Goal: Task Accomplishment & Management: Manage account settings

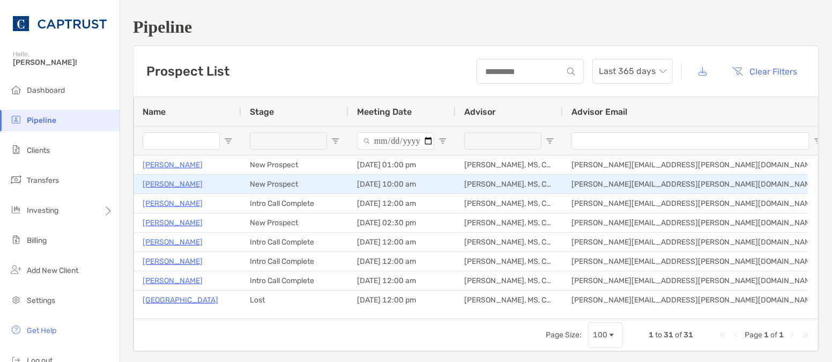
click at [161, 185] on p "[PERSON_NAME]" at bounding box center [173, 183] width 60 height 13
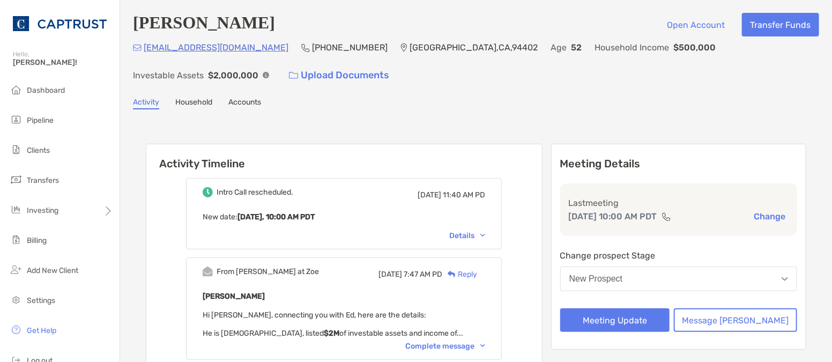
click at [420, 345] on div "Complete message" at bounding box center [445, 345] width 80 height 9
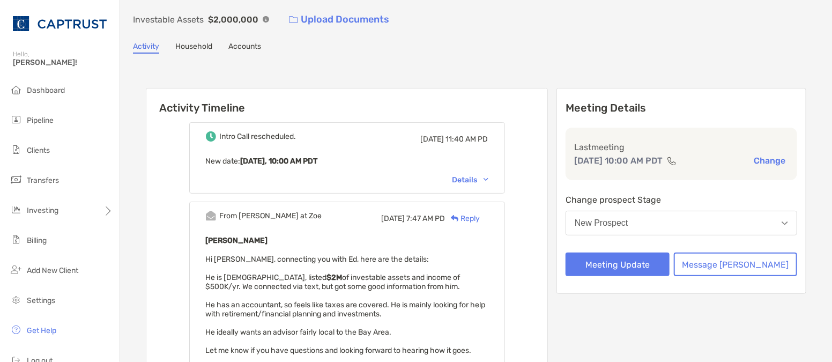
scroll to position [89, 0]
